Goal: Obtain resource: Obtain resource

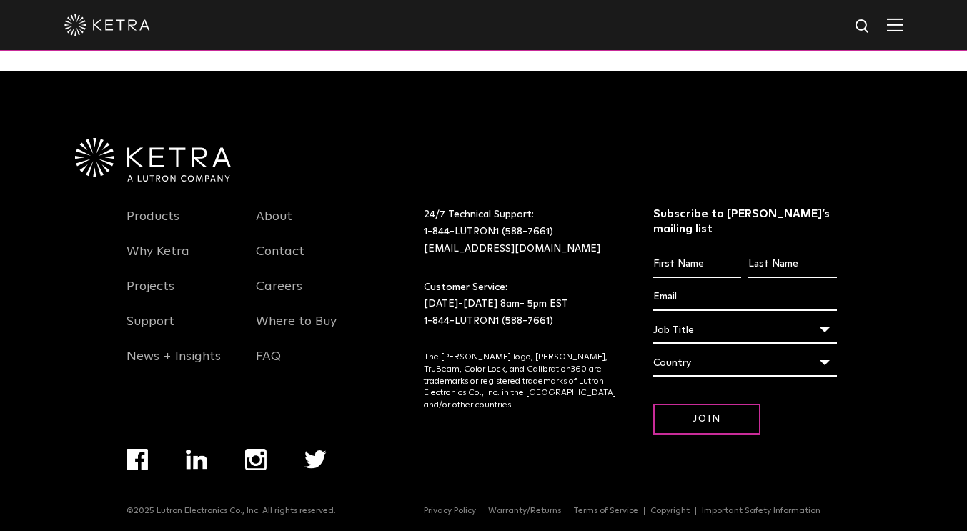
scroll to position [3006, 0]
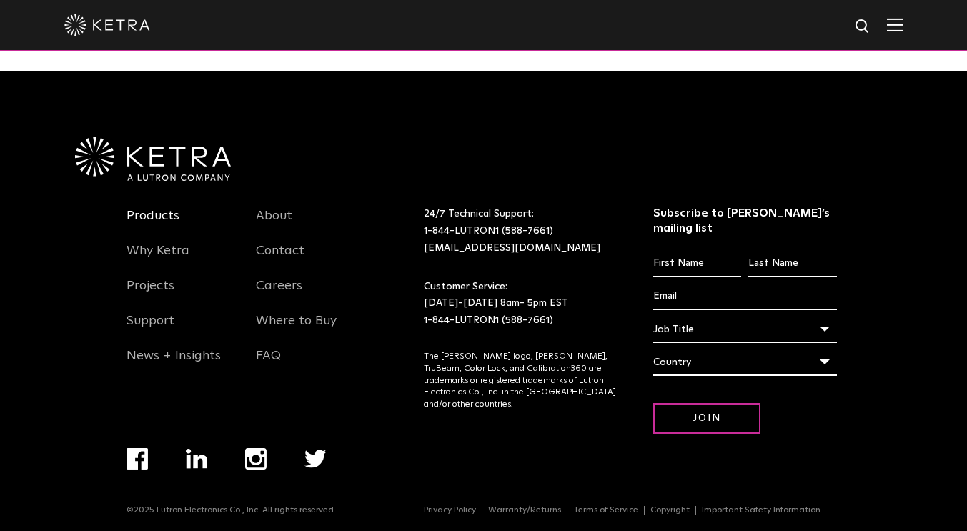
click at [163, 217] on link "Products" at bounding box center [153, 224] width 53 height 33
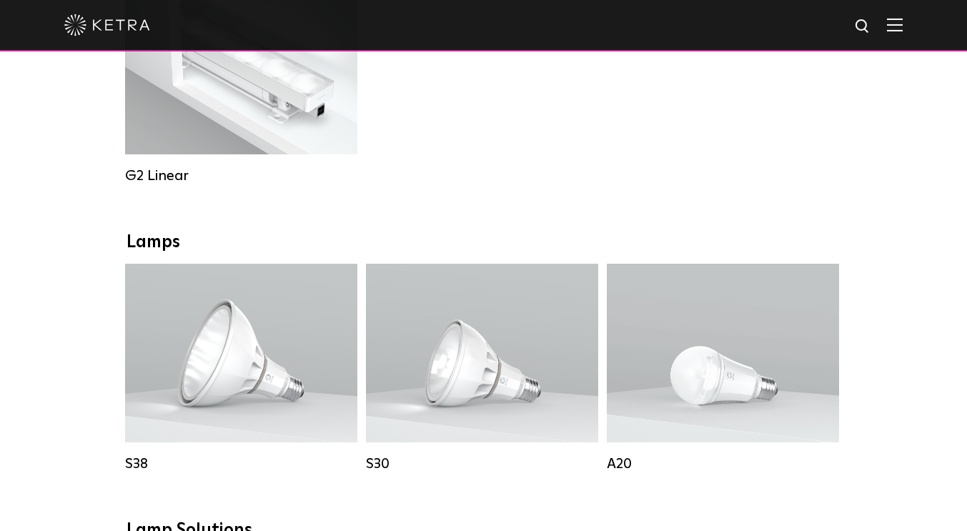
scroll to position [1072, 0]
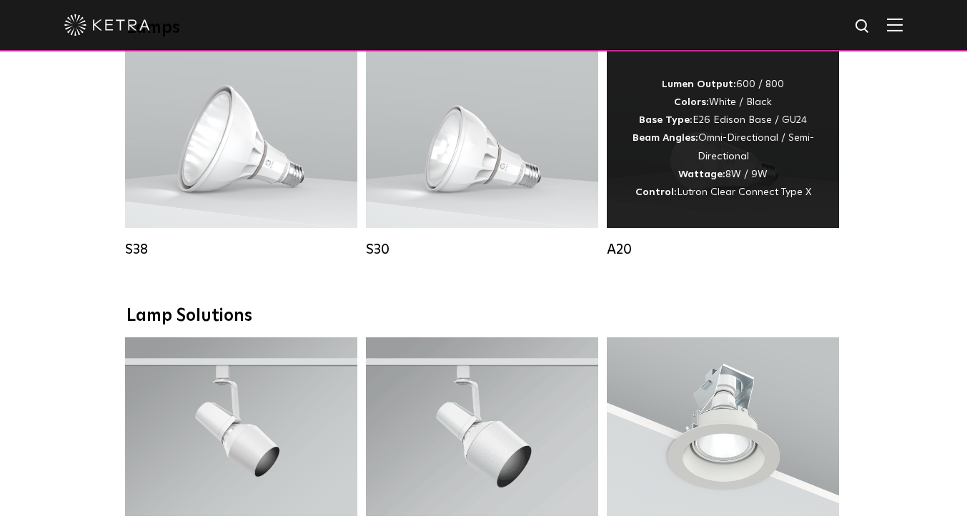
click at [728, 162] on div "Lumen Output: 600 / 800 Colors: White / Black Base Type: E26 Edison Base / GU24…" at bounding box center [722, 139] width 189 height 126
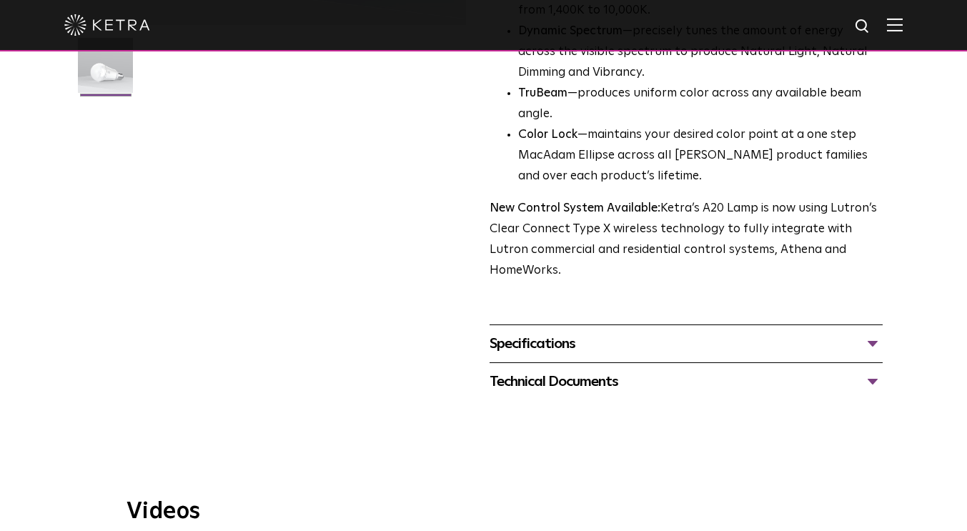
scroll to position [643, 0]
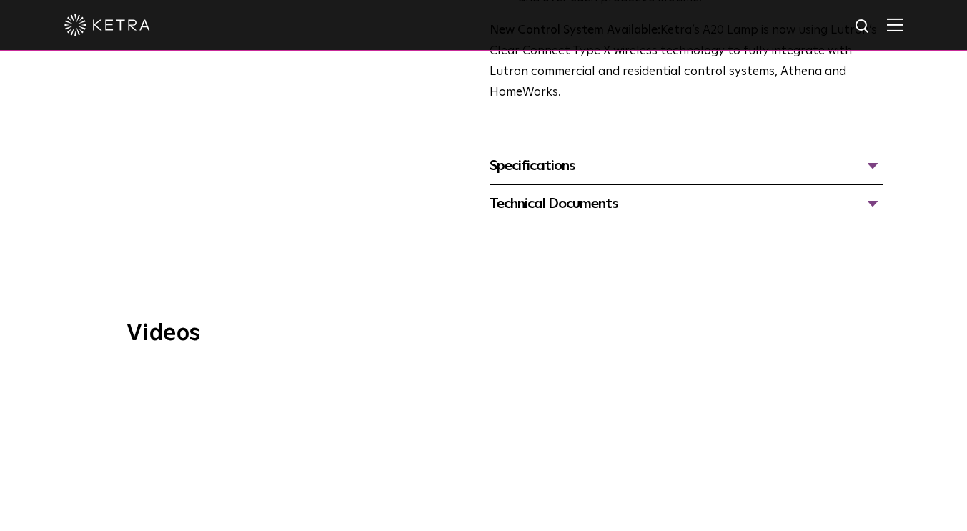
click at [520, 154] on div "Specifications" at bounding box center [687, 165] width 394 height 23
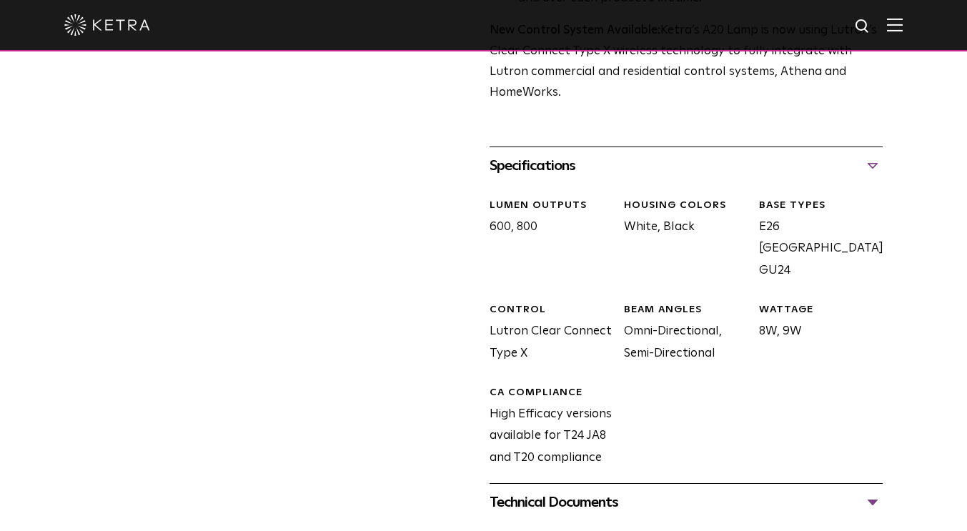
scroll to position [858, 0]
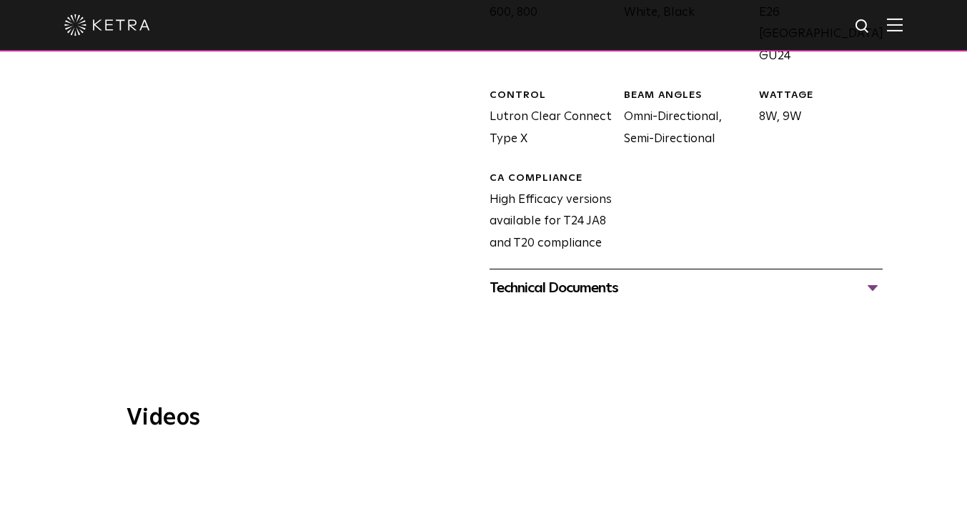
click at [598, 277] on div "Technical Documents" at bounding box center [687, 288] width 394 height 23
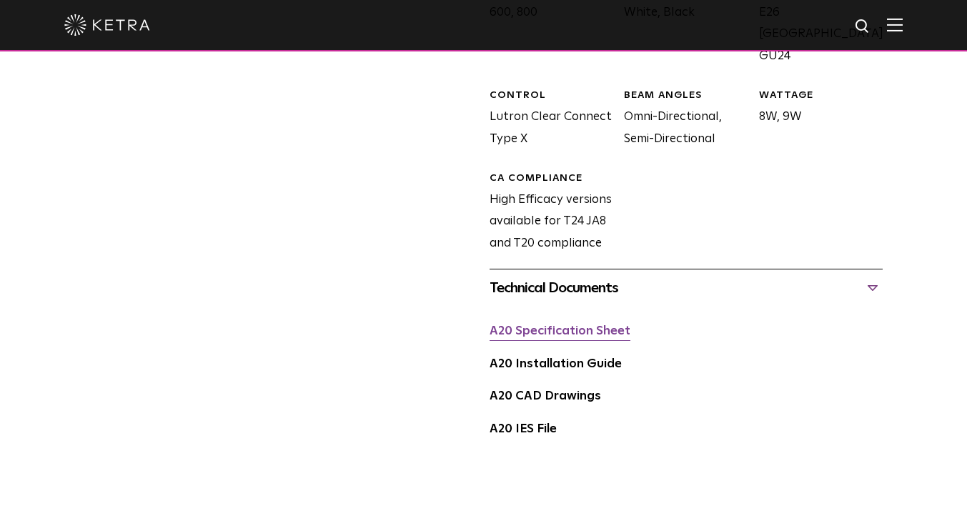
click at [584, 325] on link "A20 Specification Sheet" at bounding box center [560, 331] width 141 height 12
